Goal: Transaction & Acquisition: Purchase product/service

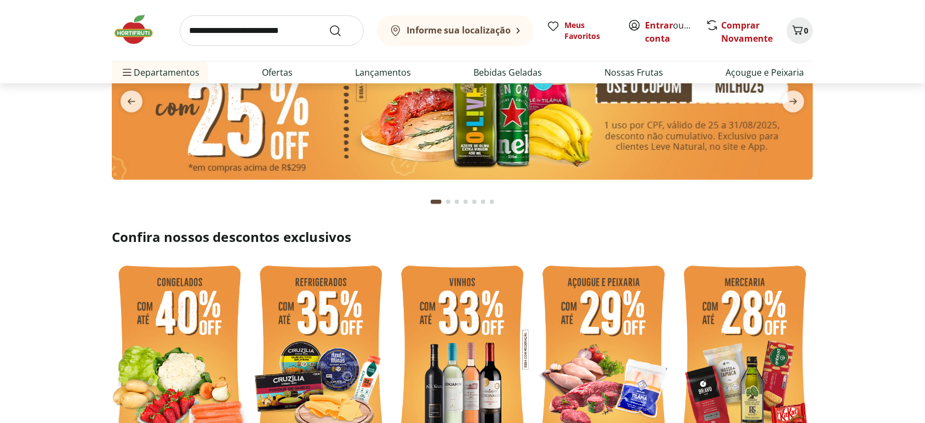
scroll to position [270, 0]
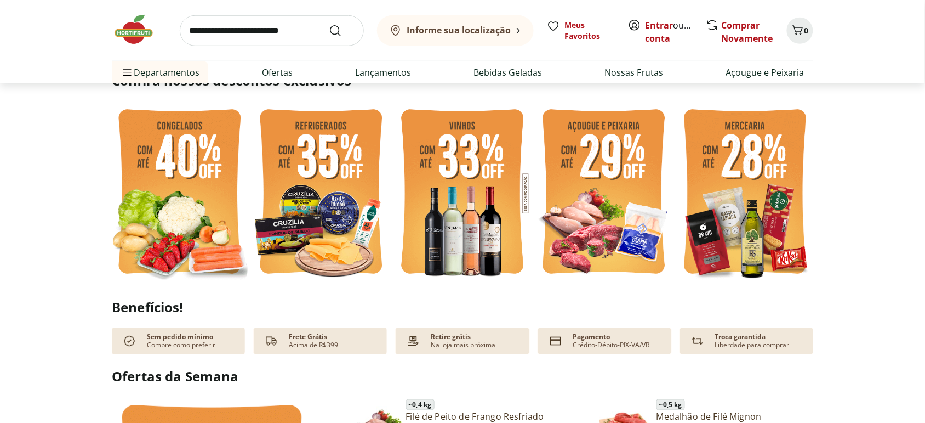
click at [184, 202] on img at bounding box center [180, 192] width 136 height 181
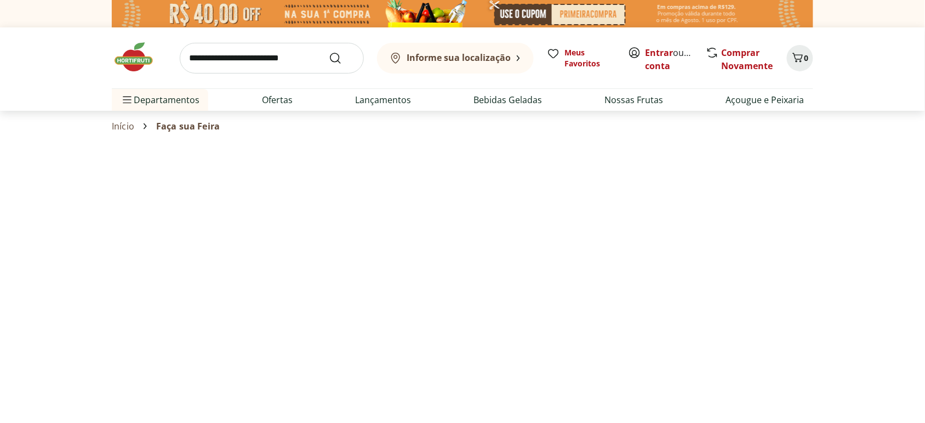
select select "**********"
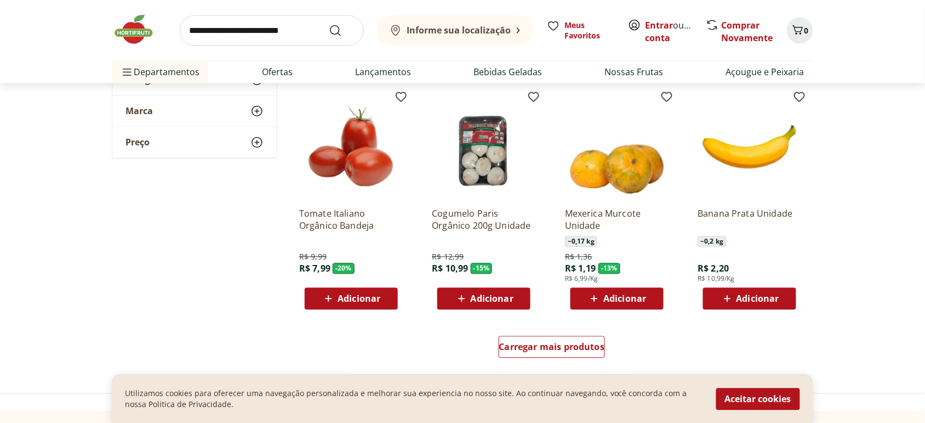
scroll to position [615, 0]
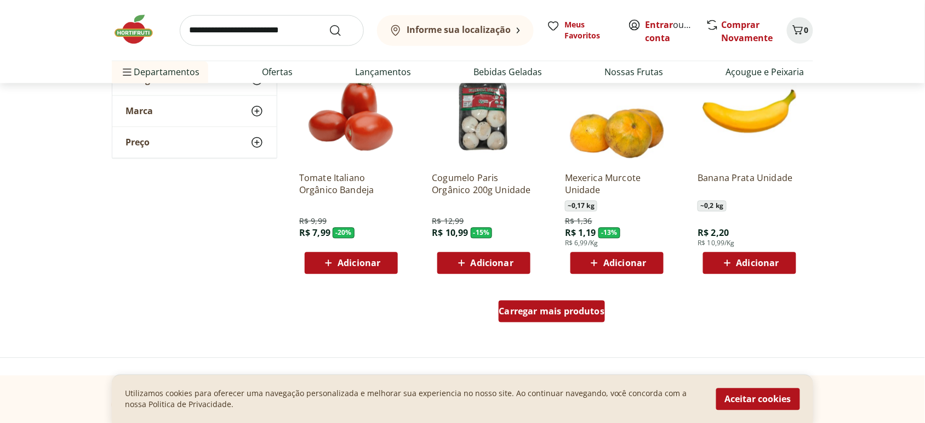
click at [557, 318] on div "Carregar mais produtos" at bounding box center [552, 311] width 107 height 22
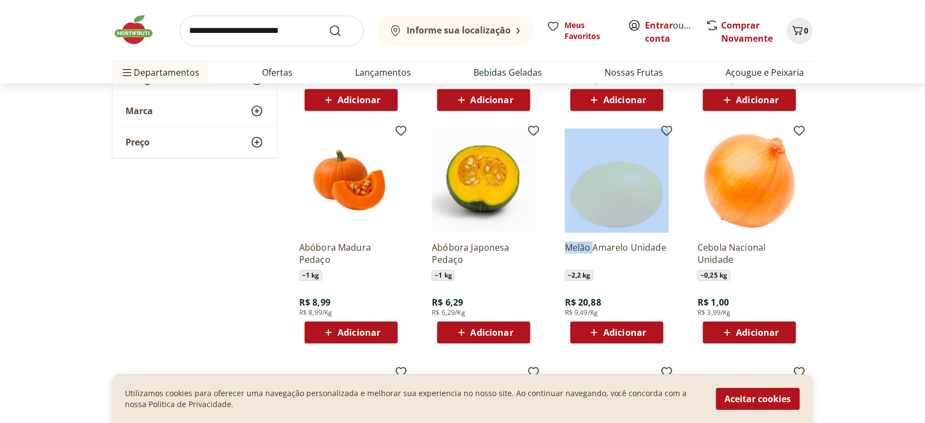
scroll to position [828, 0]
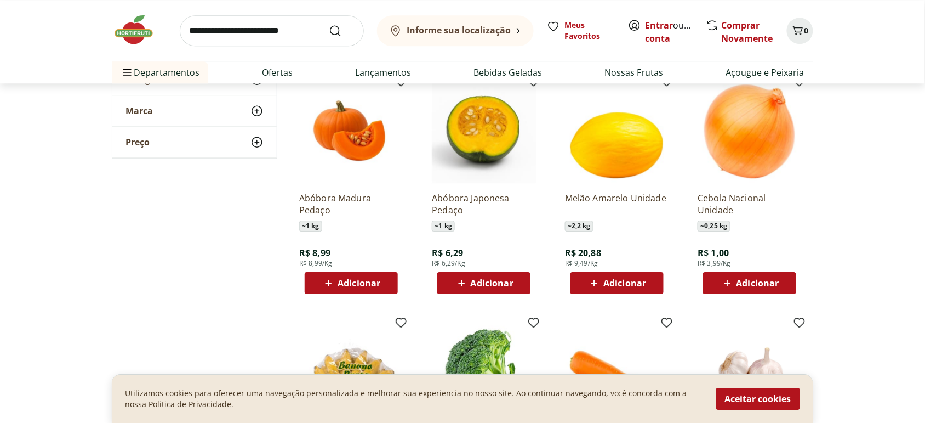
click at [879, 173] on section "**********" at bounding box center [462, 86] width 925 height 1511
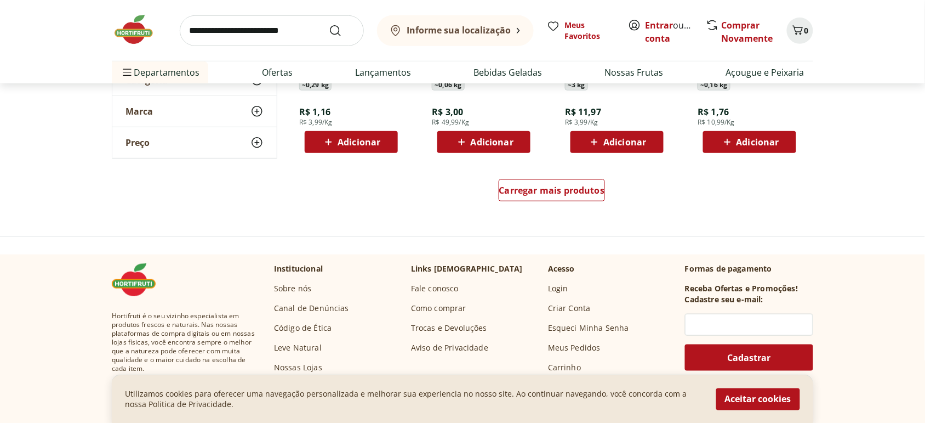
scroll to position [1456, 0]
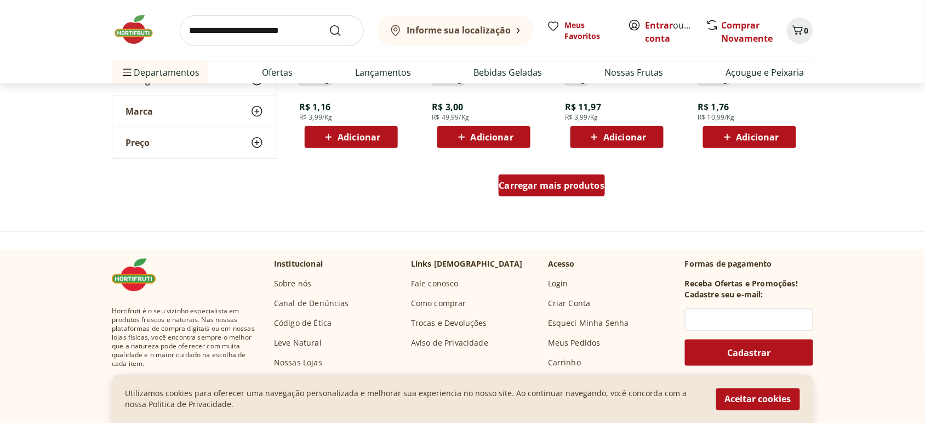
click at [557, 187] on span "Carregar mais produtos" at bounding box center [552, 185] width 106 height 9
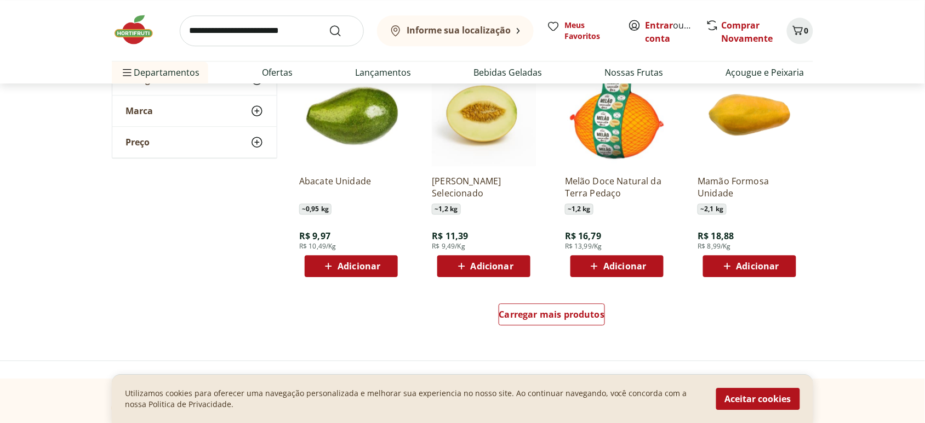
scroll to position [2122, 0]
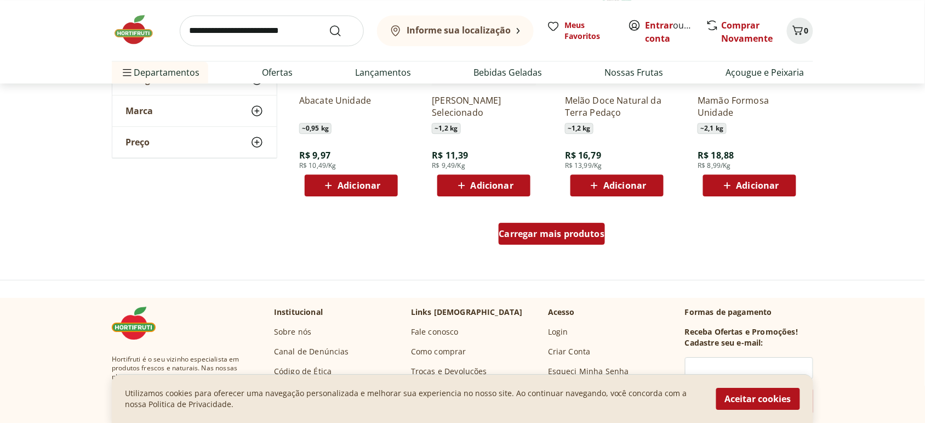
click at [576, 238] on span "Carregar mais produtos" at bounding box center [552, 233] width 106 height 9
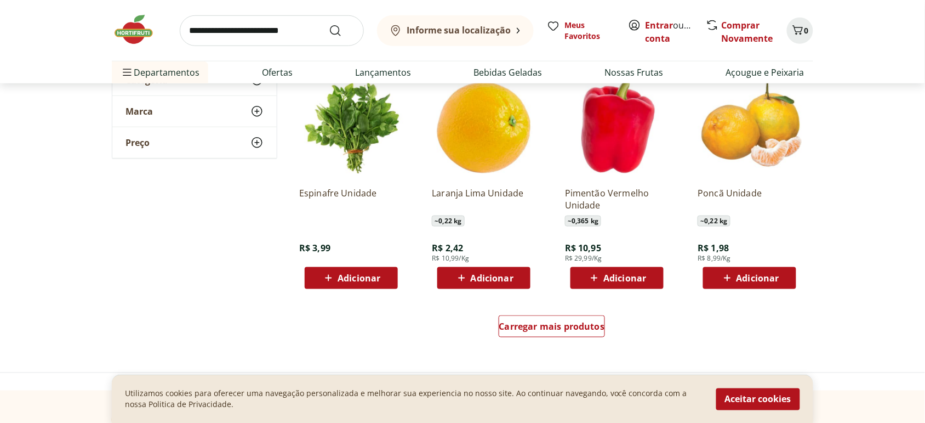
scroll to position [2800, 0]
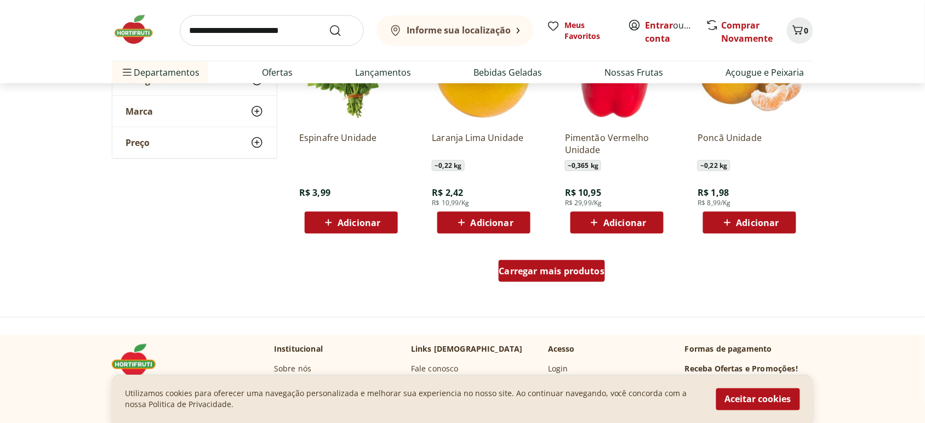
click at [585, 269] on span "Carregar mais produtos" at bounding box center [552, 270] width 106 height 9
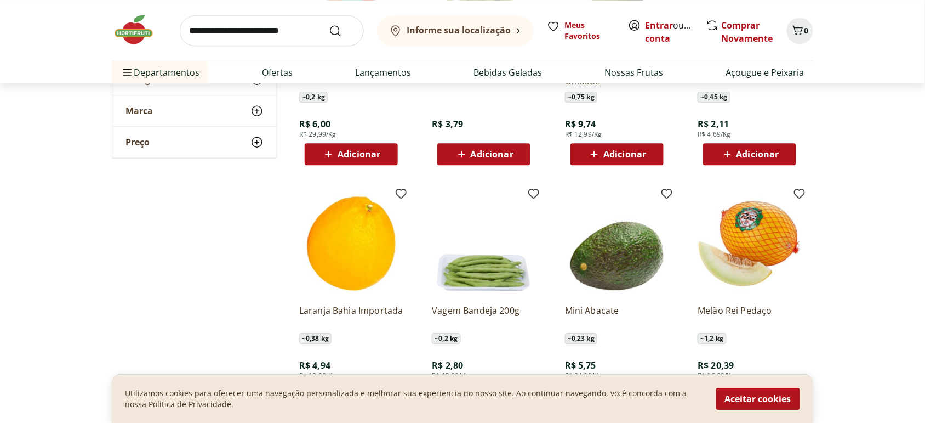
scroll to position [3456, 0]
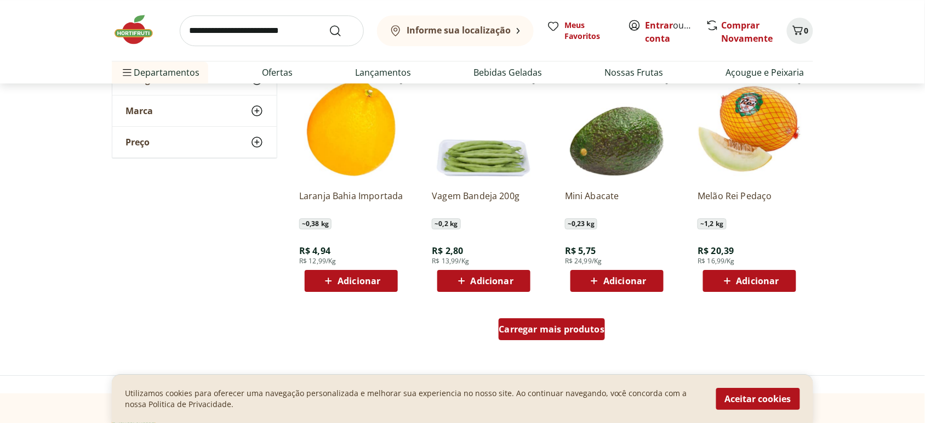
click at [584, 341] on link "Carregar mais produtos" at bounding box center [552, 331] width 107 height 26
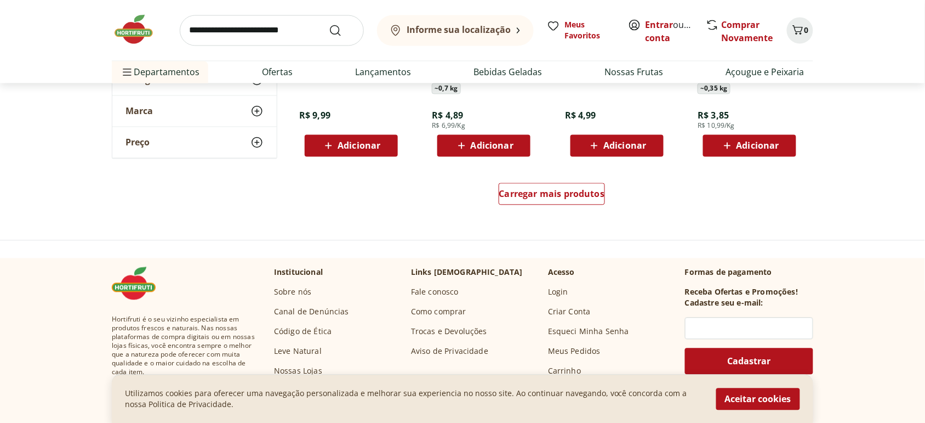
scroll to position [4333, 0]
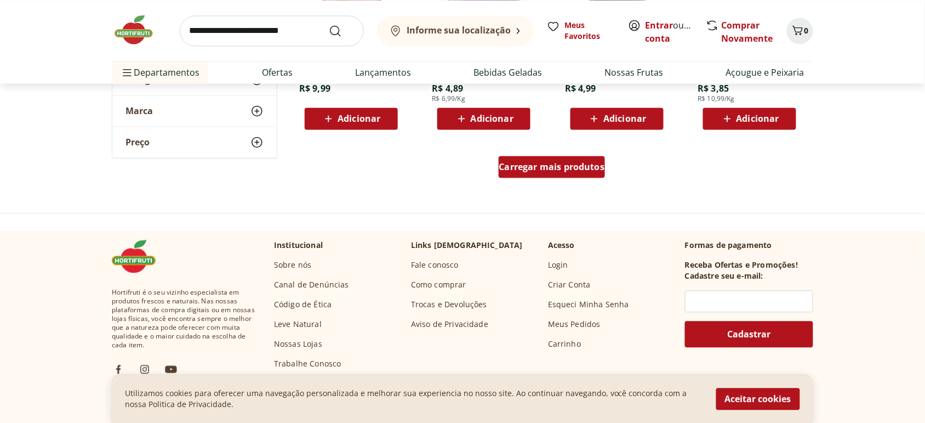
click at [571, 169] on span "Carregar mais produtos" at bounding box center [552, 166] width 106 height 9
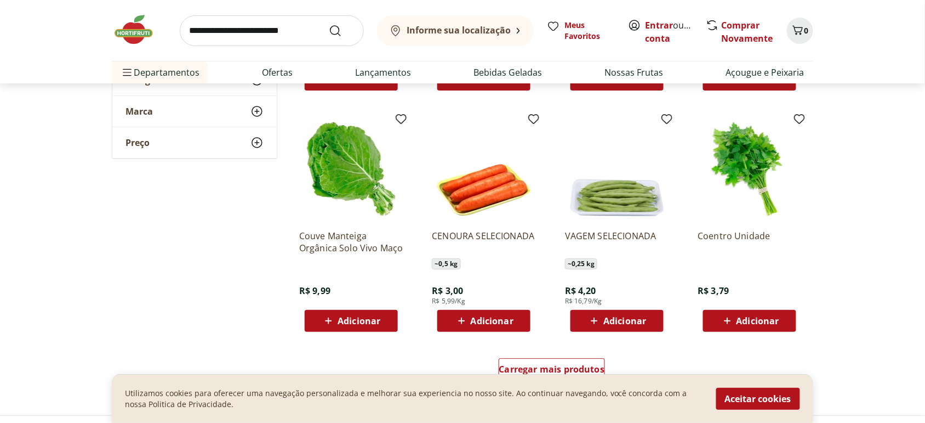
scroll to position [4863, 0]
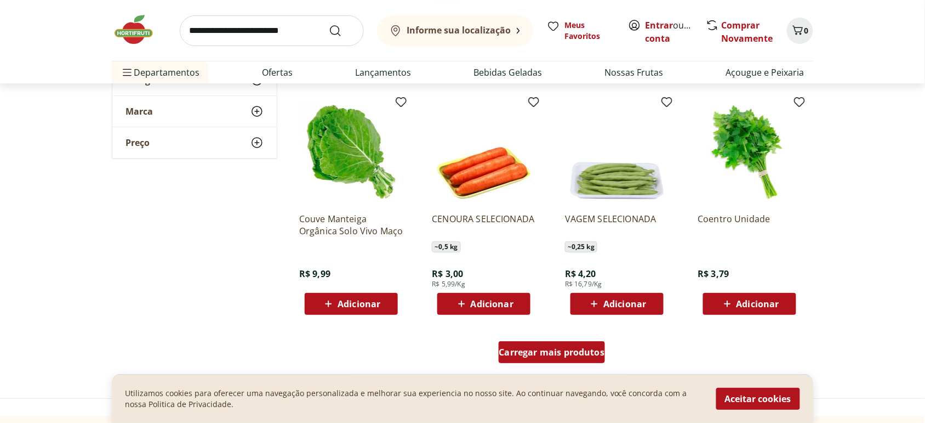
drag, startPoint x: 577, startPoint y: 358, endPoint x: 801, endPoint y: 389, distance: 226.3
click at [577, 358] on div "Carregar mais produtos" at bounding box center [552, 352] width 107 height 22
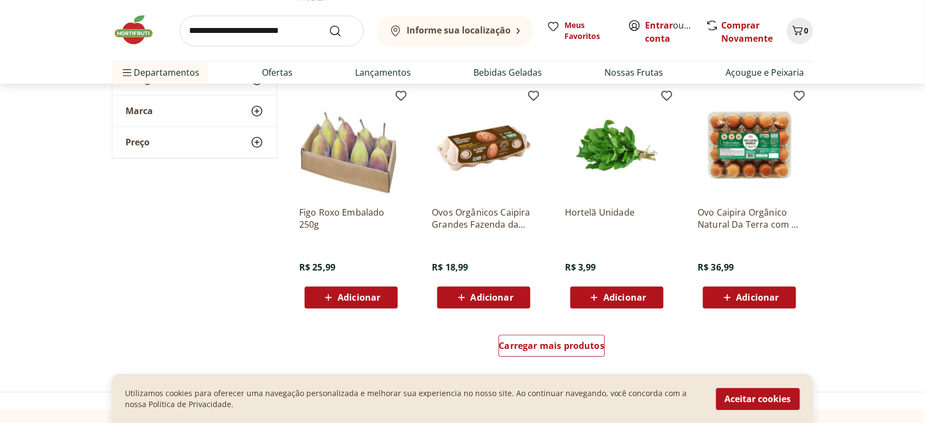
scroll to position [5594, 0]
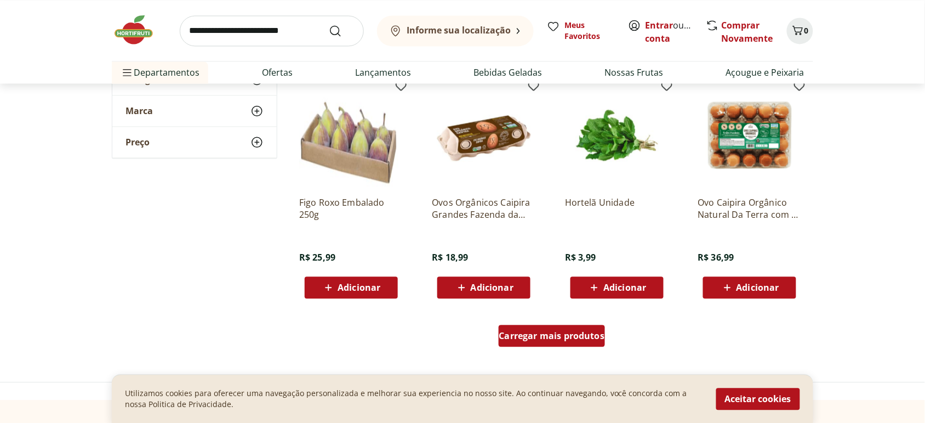
click at [553, 338] on span "Carregar mais produtos" at bounding box center [552, 335] width 106 height 9
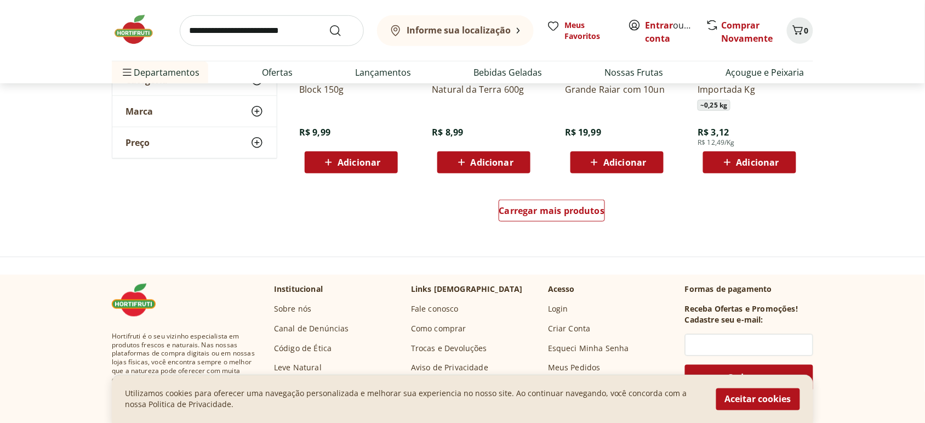
scroll to position [6471, 0]
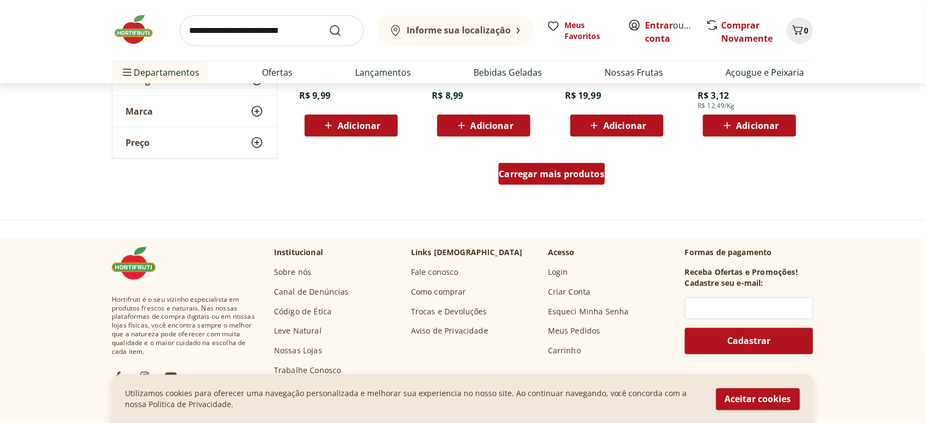
click at [525, 185] on link "Carregar mais produtos" at bounding box center [552, 176] width 107 height 26
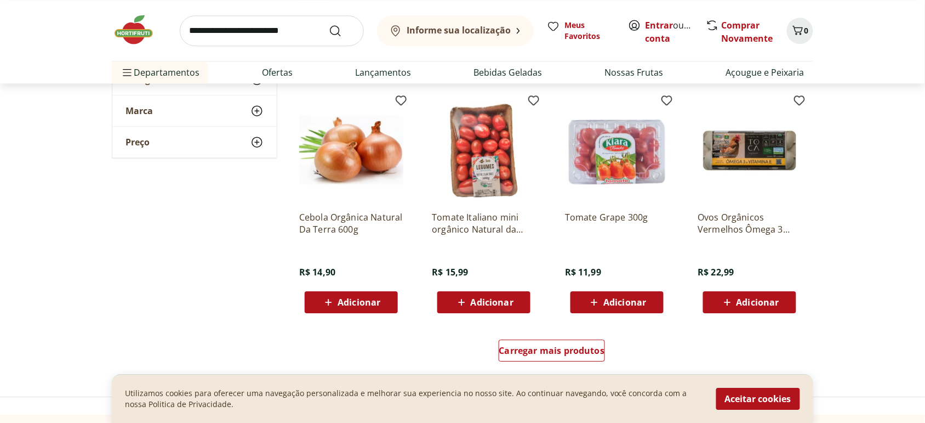
scroll to position [7019, 0]
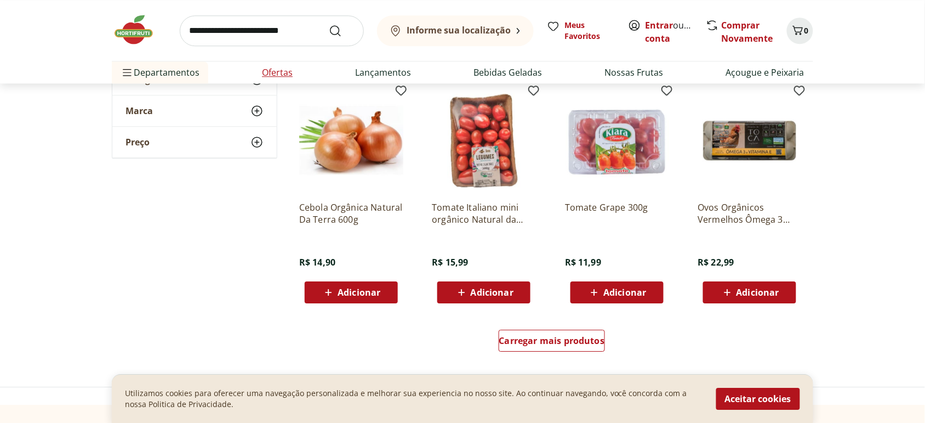
click at [281, 69] on link "Ofertas" at bounding box center [277, 72] width 31 height 13
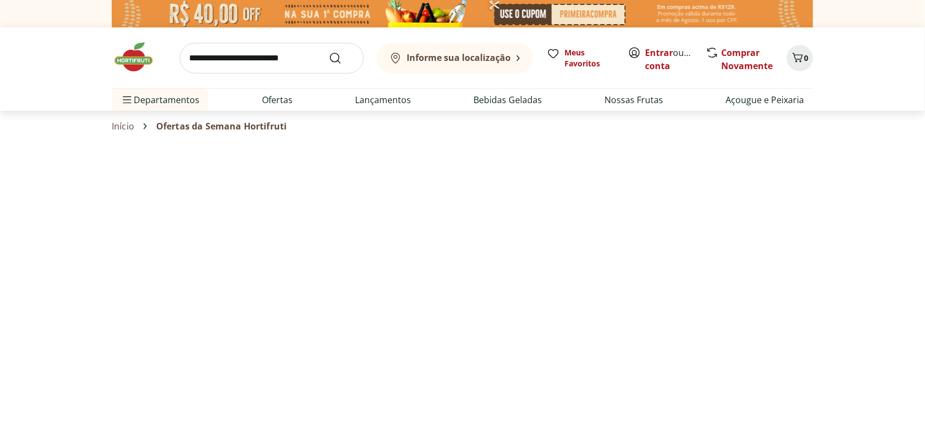
select select "**********"
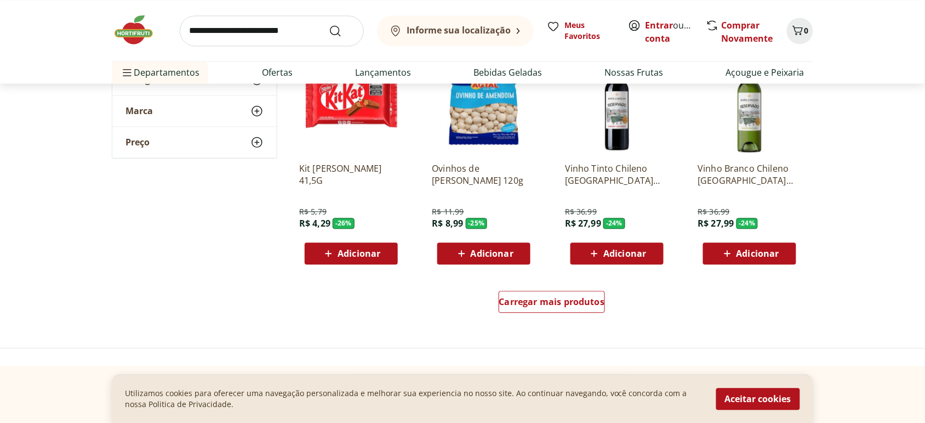
scroll to position [658, 0]
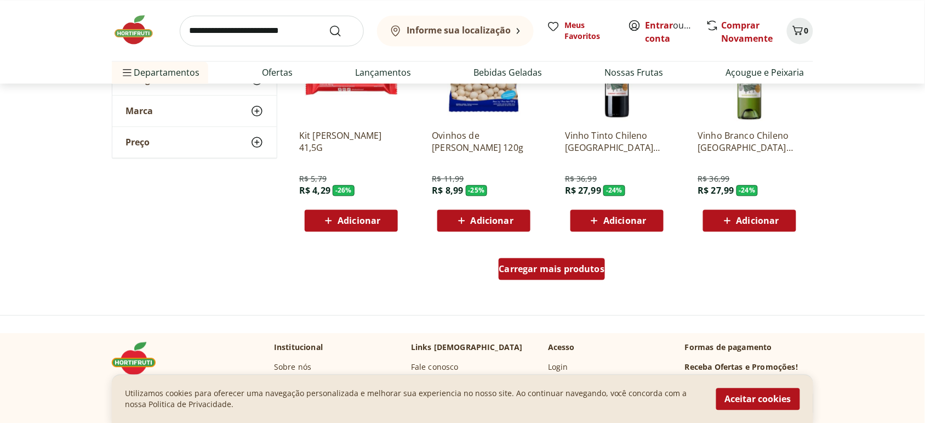
click at [560, 269] on span "Carregar mais produtos" at bounding box center [552, 268] width 106 height 9
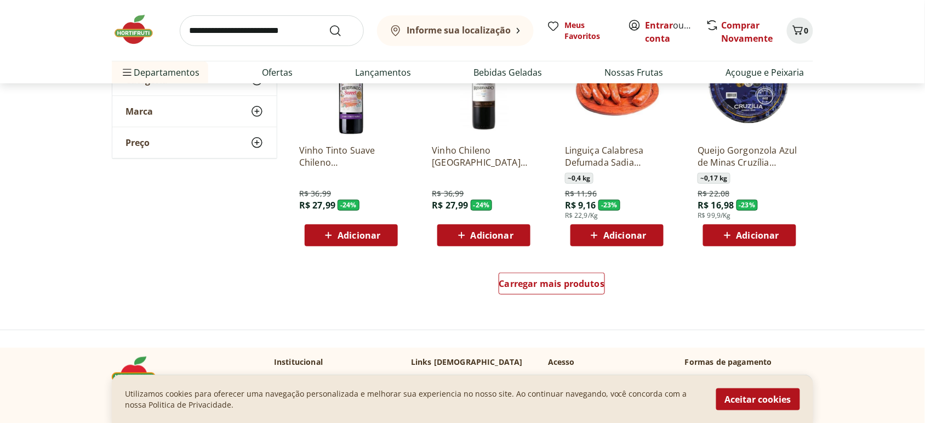
scroll to position [1362, 0]
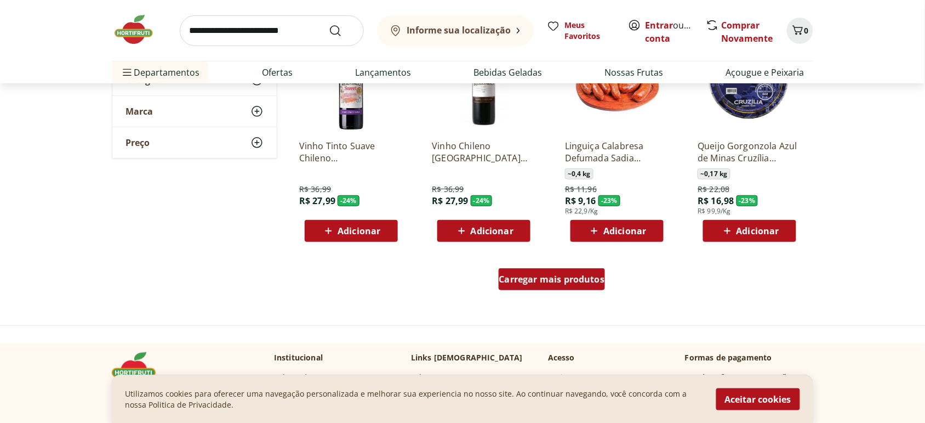
click at [571, 280] on span "Carregar mais produtos" at bounding box center [552, 279] width 106 height 9
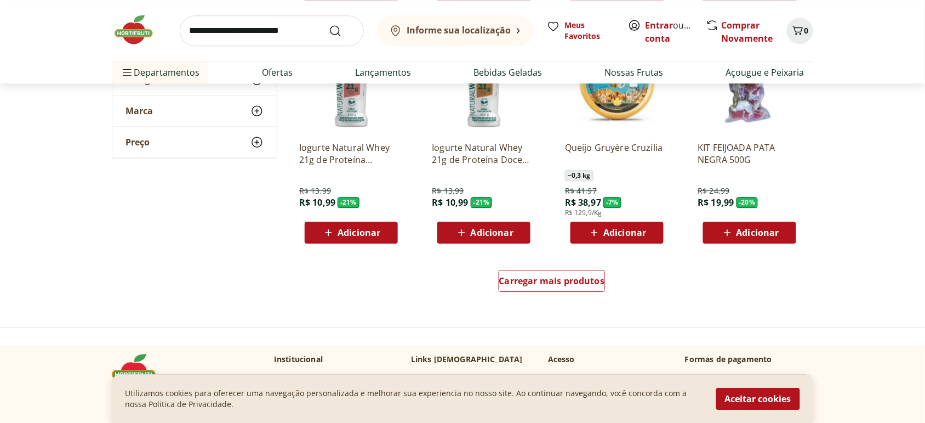
scroll to position [2201, 0]
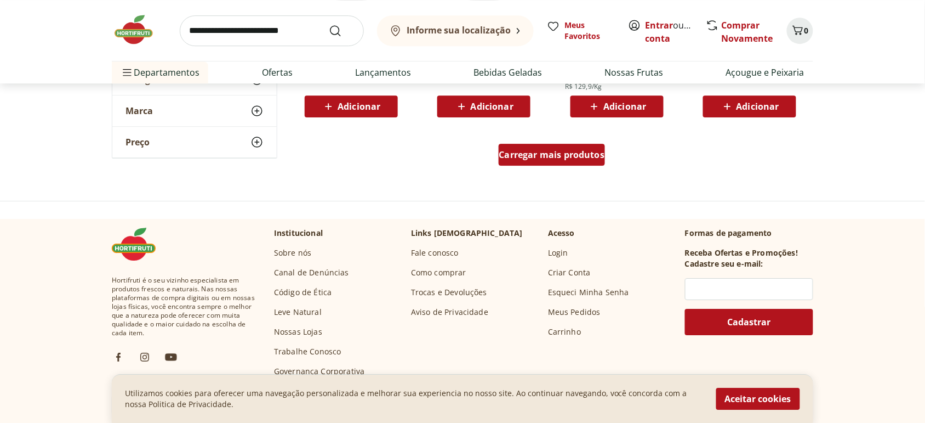
click at [552, 162] on div "Carregar mais produtos" at bounding box center [552, 155] width 107 height 22
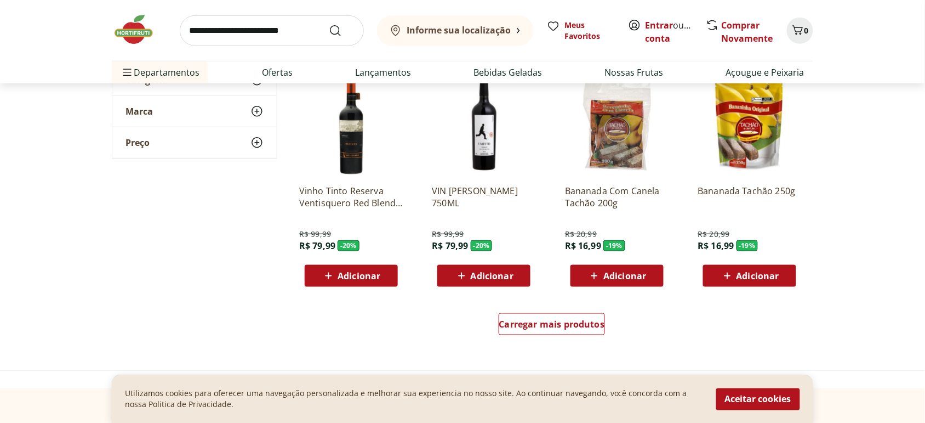
scroll to position [2788, 0]
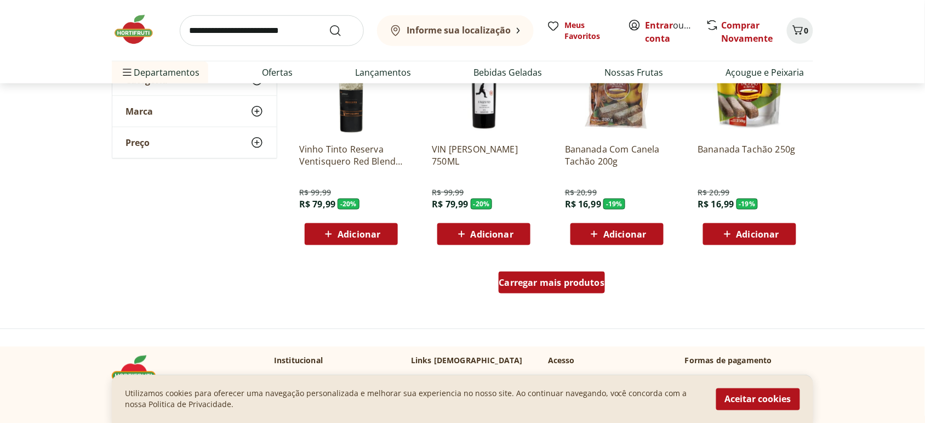
click at [516, 287] on span "Carregar mais produtos" at bounding box center [552, 282] width 106 height 9
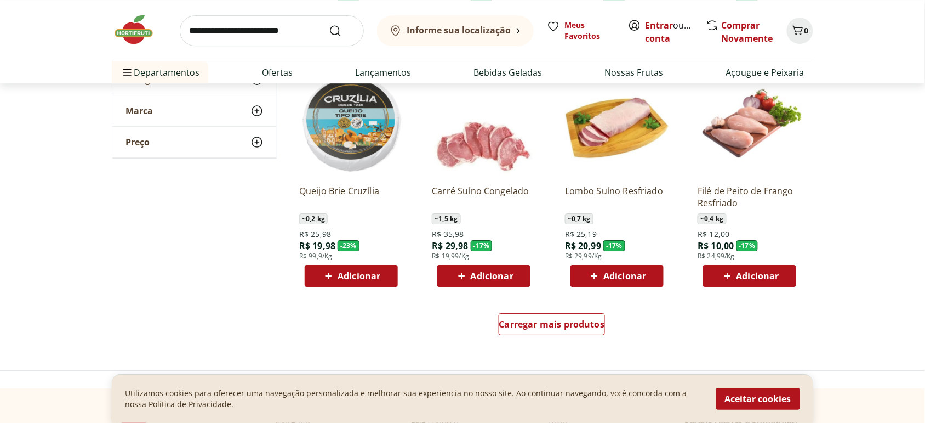
scroll to position [3486, 0]
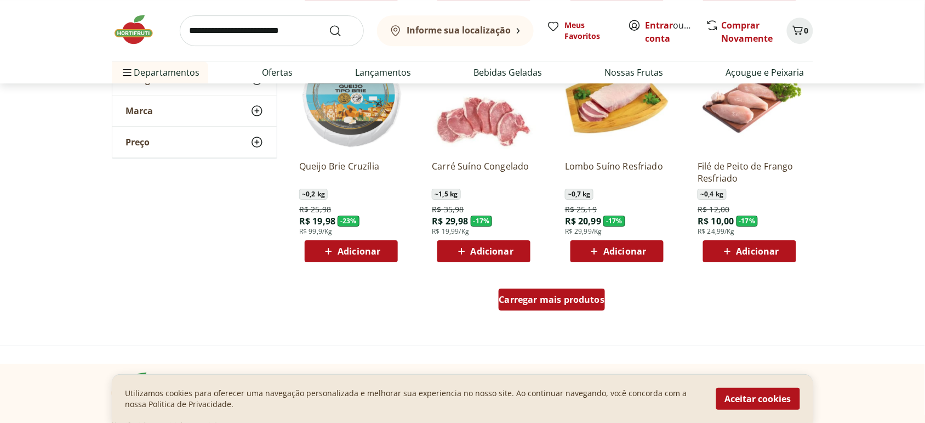
click at [549, 302] on span "Carregar mais produtos" at bounding box center [552, 299] width 106 height 9
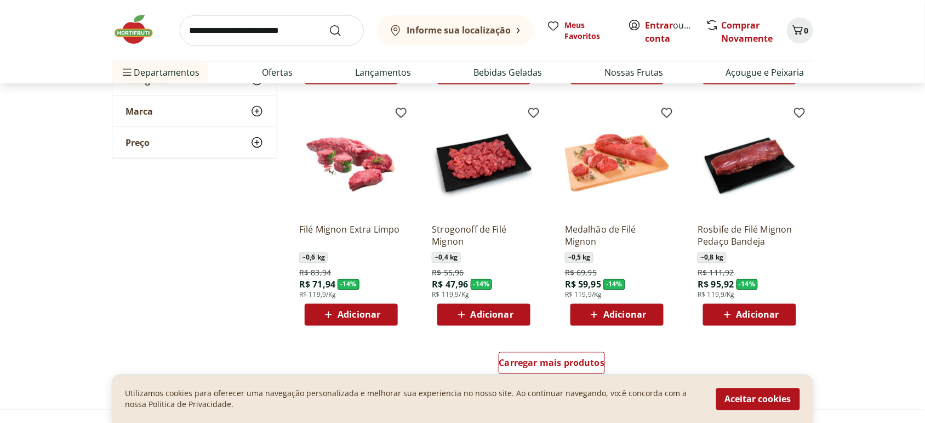
scroll to position [4213, 0]
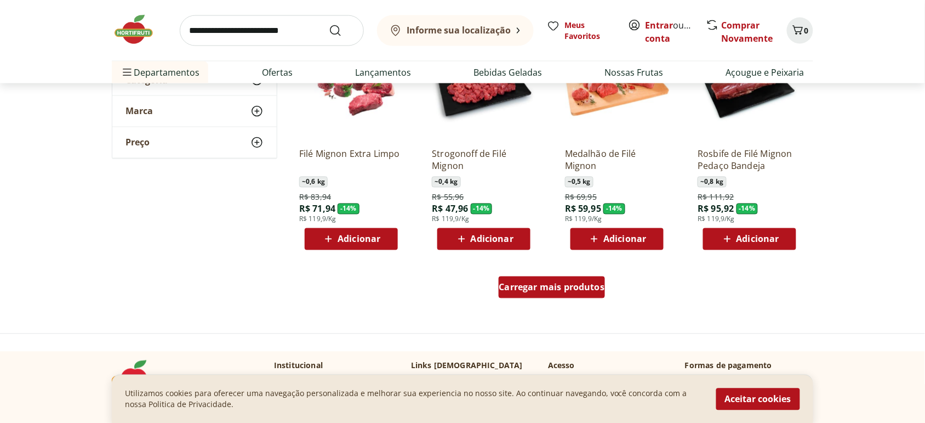
click at [535, 295] on div "Carregar mais produtos" at bounding box center [552, 287] width 107 height 22
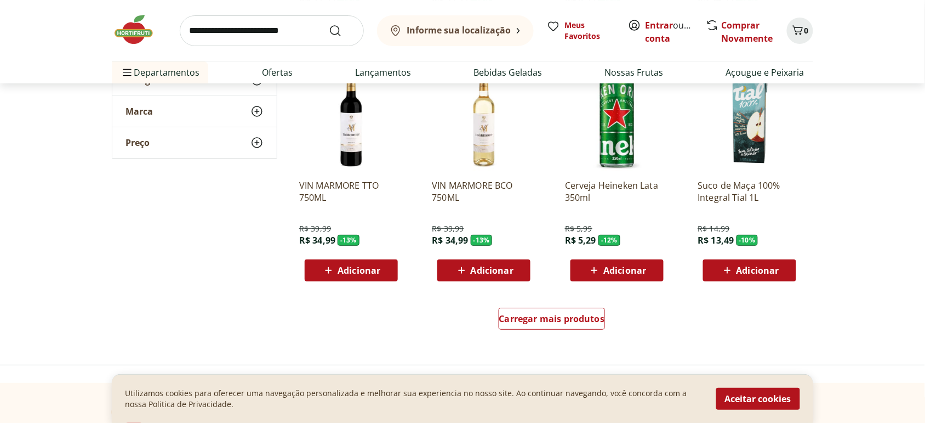
scroll to position [4918, 0]
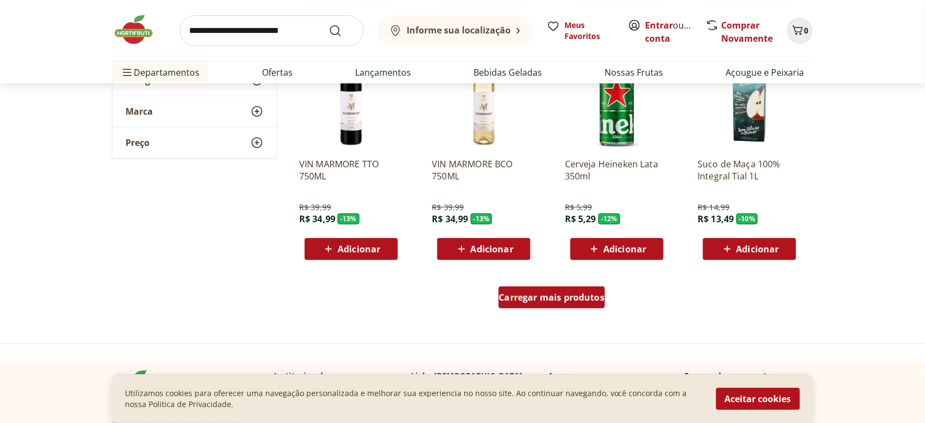
click at [554, 293] on span "Carregar mais produtos" at bounding box center [552, 297] width 106 height 9
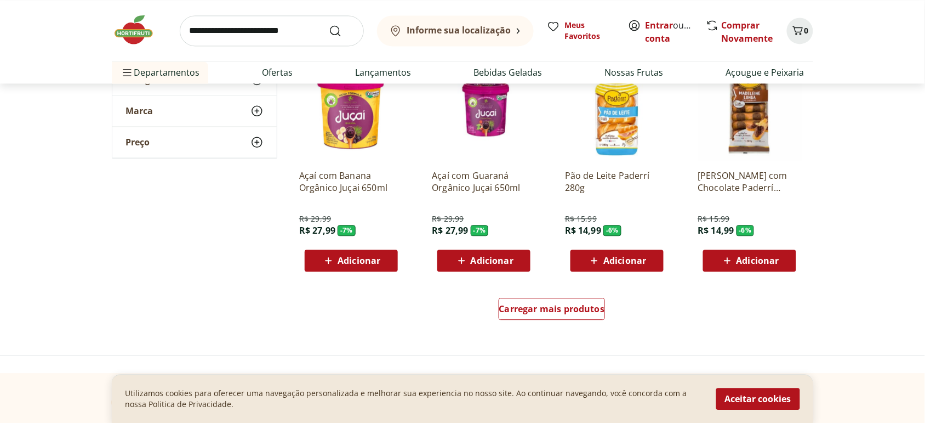
scroll to position [5871, 0]
